Goal: Find specific page/section: Find specific page/section

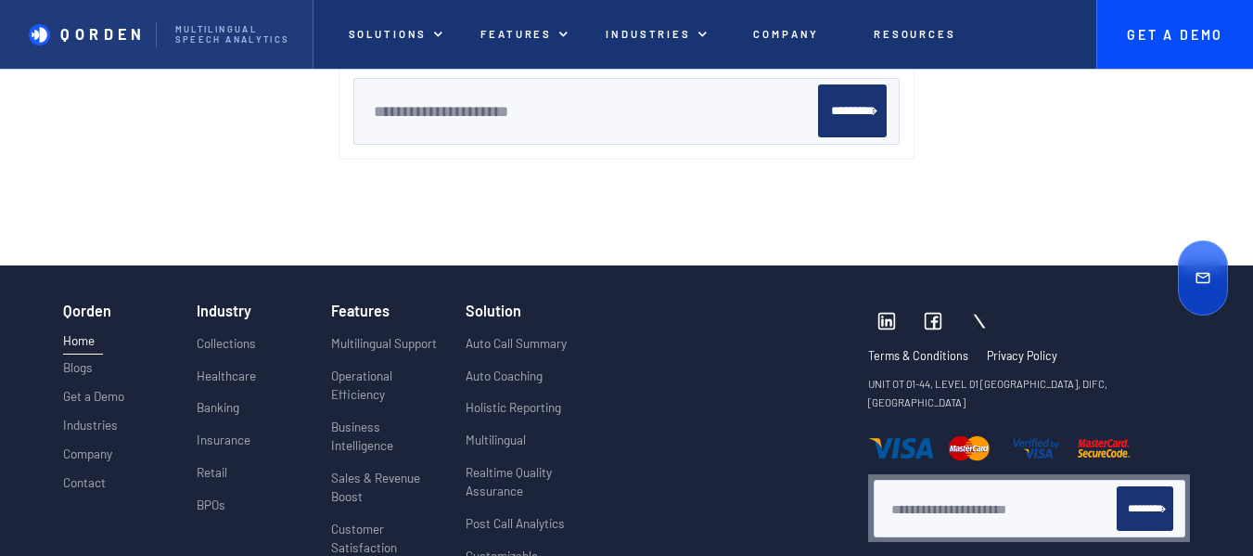
scroll to position [7037, 0]
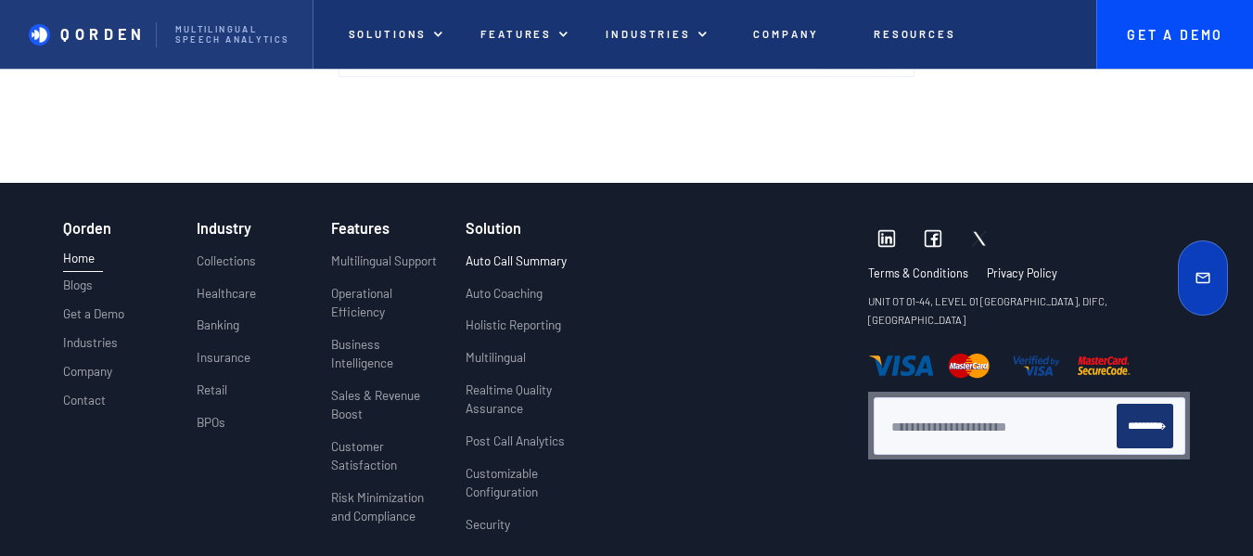
click at [489, 252] on p "Auto Call Summary" at bounding box center [516, 260] width 101 height 19
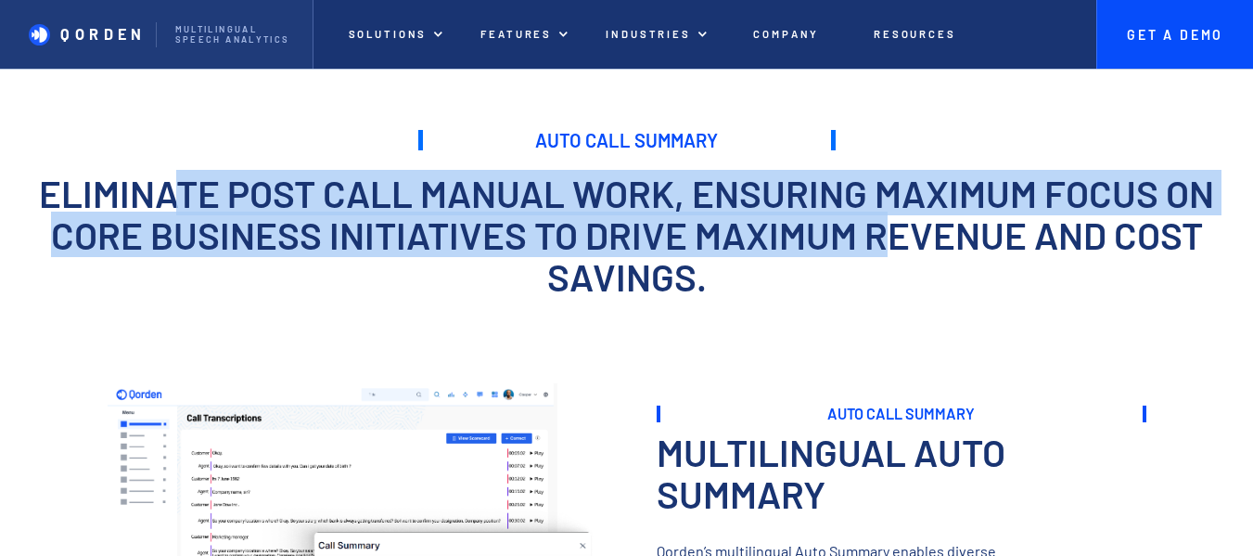
drag, startPoint x: 166, startPoint y: 212, endPoint x: 882, endPoint y: 234, distance: 716.3
click at [882, 234] on h1 "Eliminate post call manual work, ensuring maximum focus on core business initia…" at bounding box center [626, 235] width 1253 height 124
click at [891, 214] on h1 "Eliminate post call manual work, ensuring maximum focus on core business initia…" at bounding box center [626, 235] width 1253 height 124
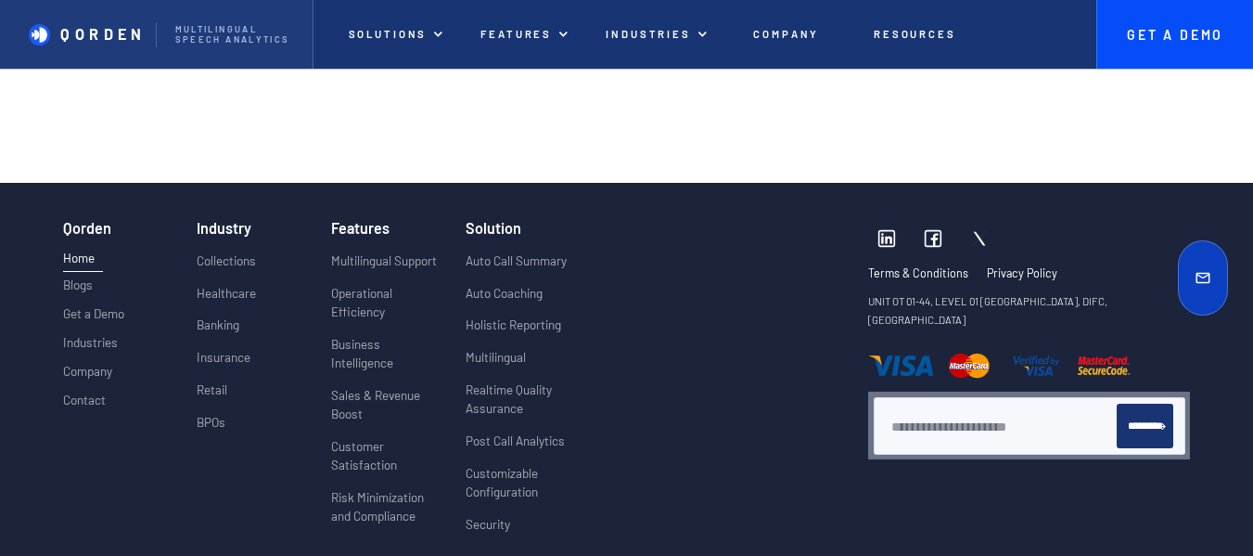
scroll to position [7037, 0]
